Goal: Task Accomplishment & Management: Manage account settings

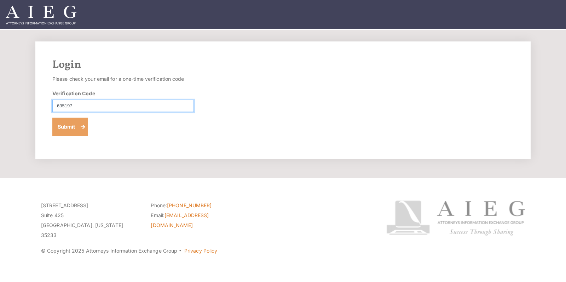
type input "695197"
click at [70, 129] on button "Submit" at bounding box center [70, 126] width 36 height 18
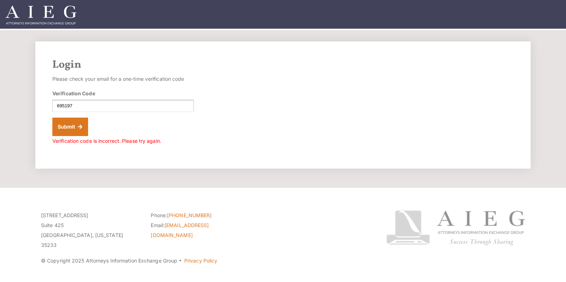
click at [78, 106] on input "695197" at bounding box center [123, 106] width 142 height 12
type input "695157"
click at [70, 126] on button "Submit" at bounding box center [70, 126] width 36 height 18
click at [81, 106] on input "695157" at bounding box center [123, 106] width 142 height 12
type input "6"
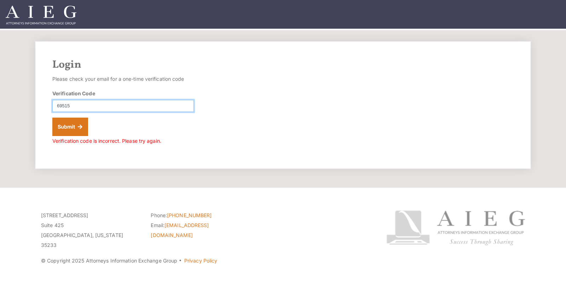
type input "695157"
click at [70, 126] on button "Submit" at bounding box center [70, 126] width 36 height 18
